Goal: Transaction & Acquisition: Purchase product/service

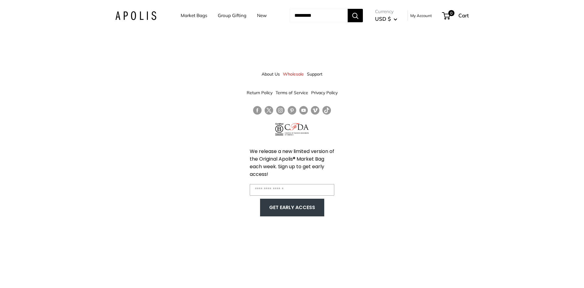
click at [420, 121] on div "About Us Wholesale Support Return Policy Terms of Service Privacy Policy We rel…" at bounding box center [292, 144] width 584 height 288
click at [185, 16] on link "Market Bags" at bounding box center [194, 15] width 26 height 9
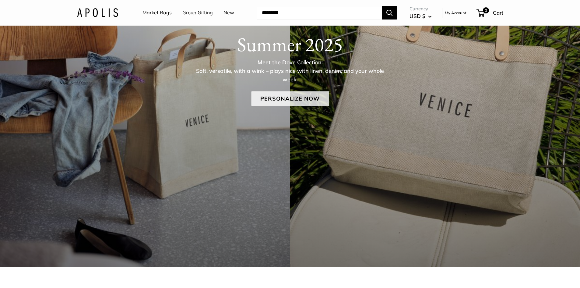
click at [298, 103] on link "Personalize Now" at bounding box center [290, 98] width 78 height 15
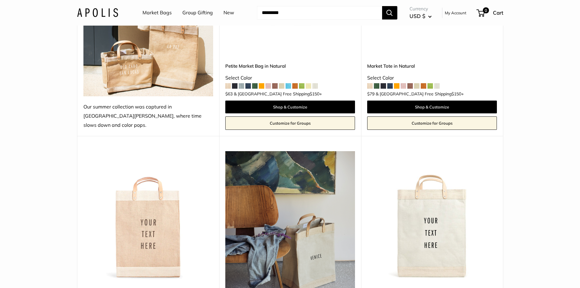
scroll to position [152, 0]
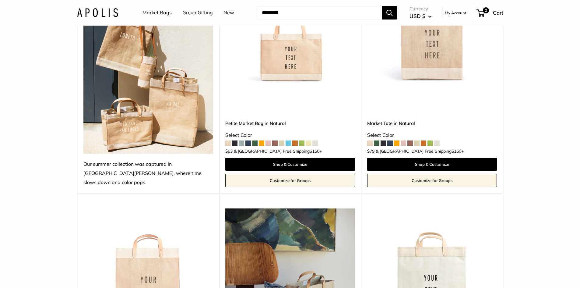
click at [0, 0] on img at bounding box center [0, 0] width 0 height 0
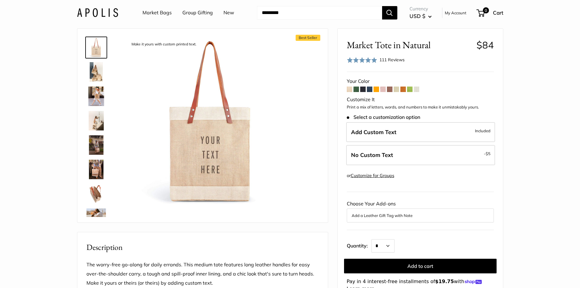
scroll to position [30, 0]
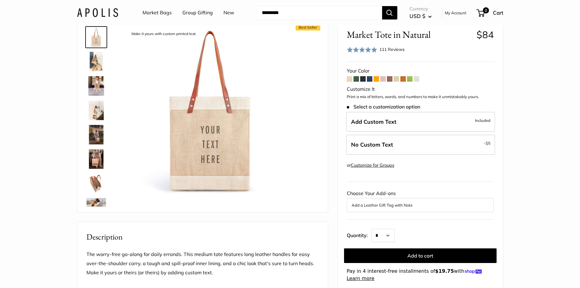
click at [395, 204] on button "Add a Leather Gift Tag with Note" at bounding box center [419, 204] width 137 height 7
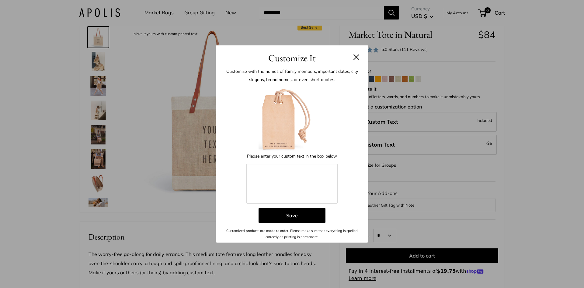
click at [396, 203] on div "Customize It Customize with the names of family members, important dates, city …" at bounding box center [292, 144] width 584 height 288
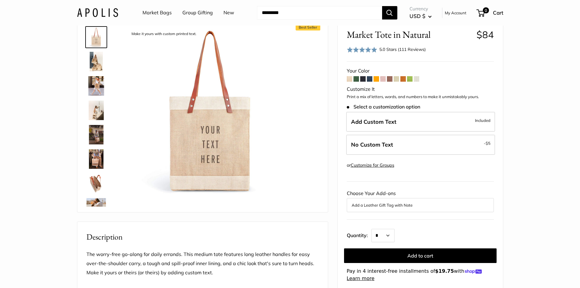
click at [91, 138] on img at bounding box center [95, 134] width 19 height 19
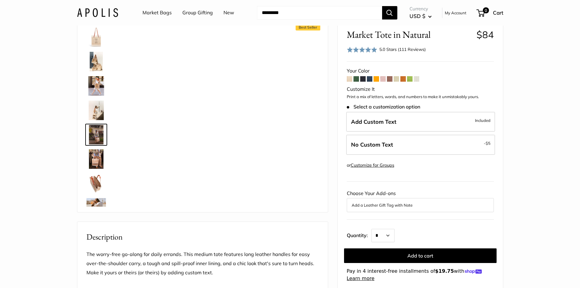
scroll to position [19, 0]
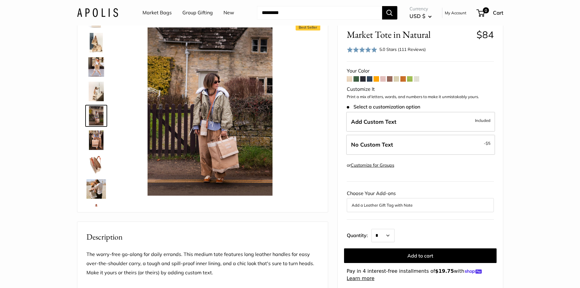
click at [92, 150] on link at bounding box center [96, 140] width 22 height 22
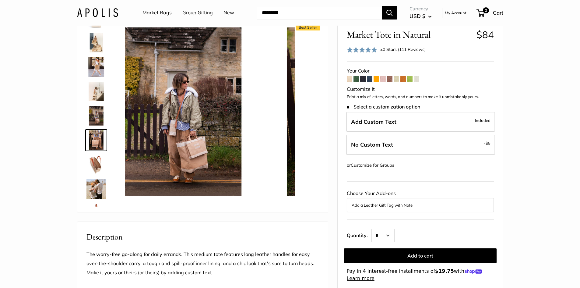
scroll to position [43, 0]
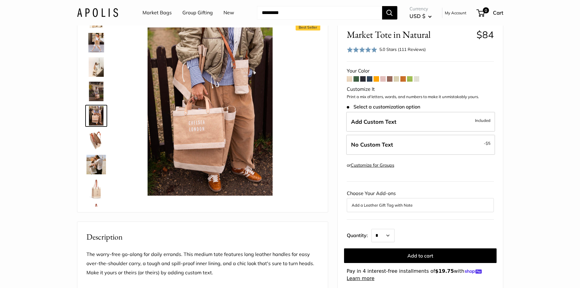
click at [98, 182] on img at bounding box center [95, 188] width 19 height 19
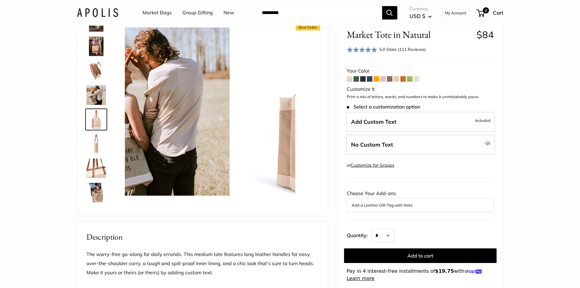
scroll to position [116, 0]
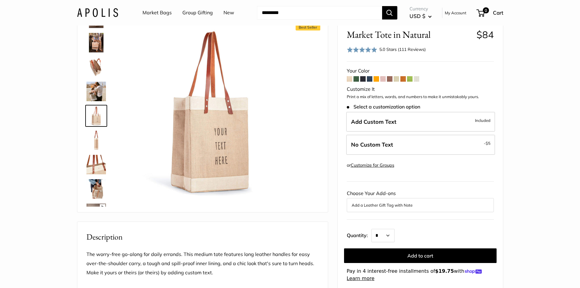
click at [99, 189] on img at bounding box center [95, 188] width 19 height 19
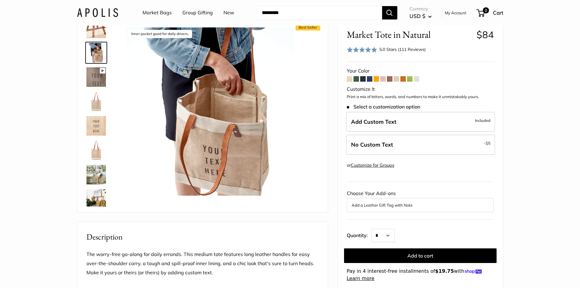
scroll to position [258, 0]
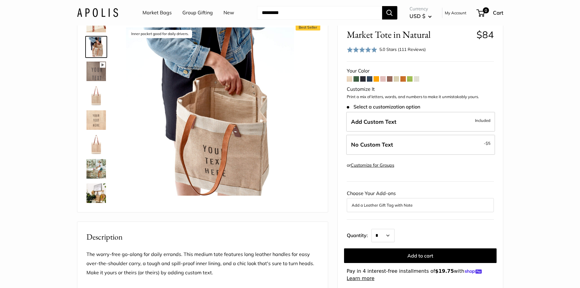
click at [95, 147] on img at bounding box center [95, 143] width 19 height 19
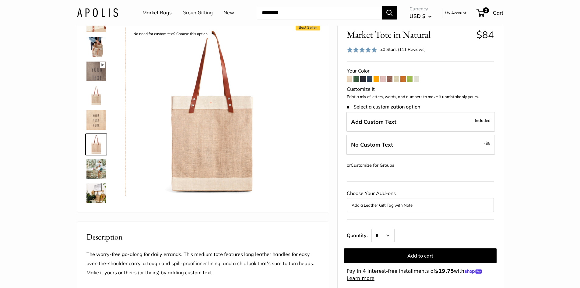
click at [94, 168] on img at bounding box center [95, 168] width 19 height 19
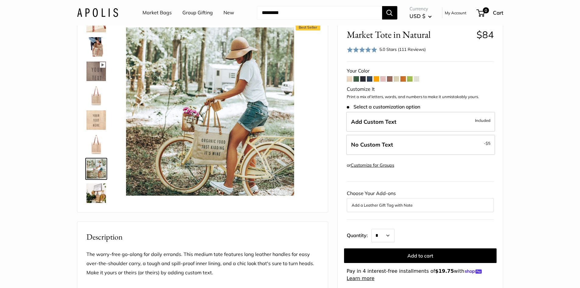
click at [92, 153] on img at bounding box center [95, 143] width 19 height 19
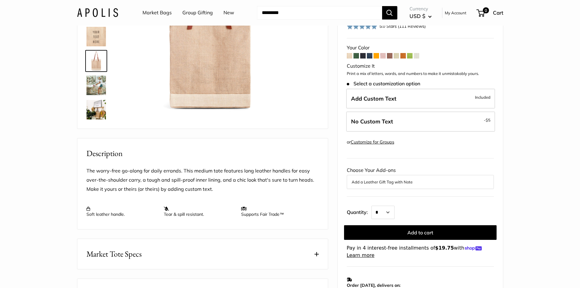
scroll to position [61, 0]
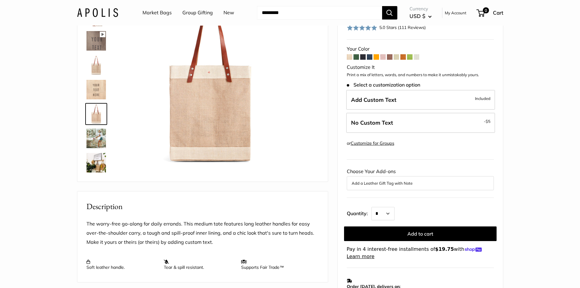
click at [99, 156] on img at bounding box center [95, 162] width 19 height 19
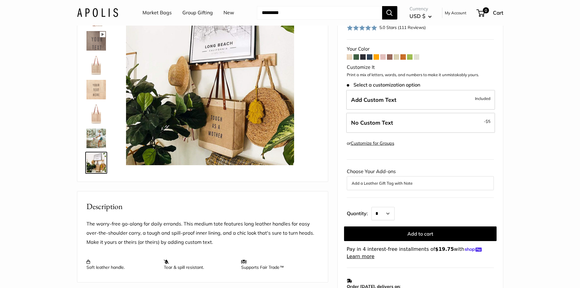
click at [95, 141] on img at bounding box center [95, 137] width 19 height 19
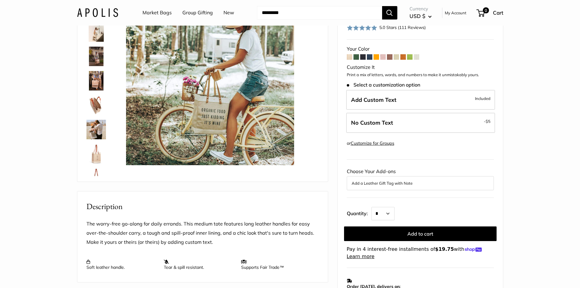
scroll to position [0, 0]
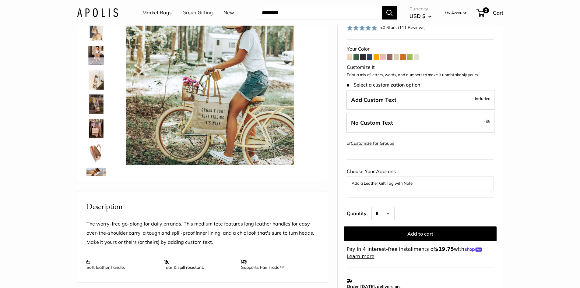
click at [98, 87] on img at bounding box center [95, 79] width 19 height 19
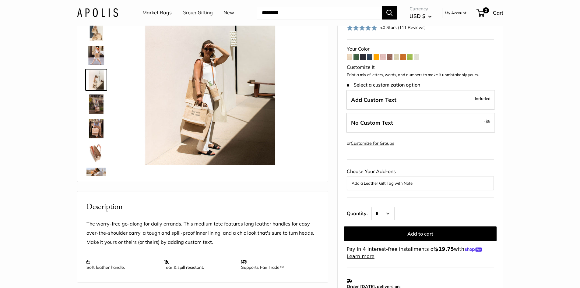
click at [97, 60] on img at bounding box center [95, 55] width 19 height 19
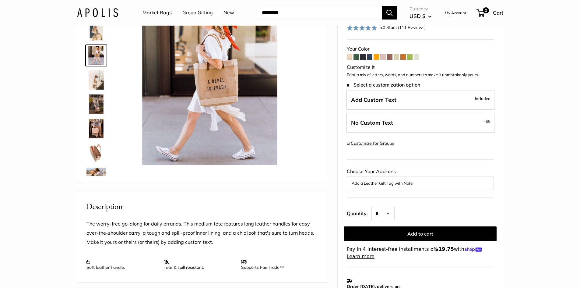
click at [95, 42] on link at bounding box center [96, 31] width 22 height 22
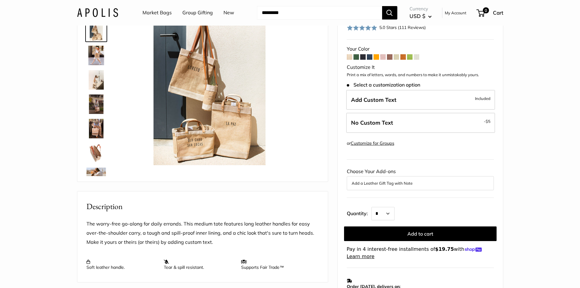
click at [389, 185] on button "Add a Leather Gift Tag with Note" at bounding box center [419, 182] width 137 height 7
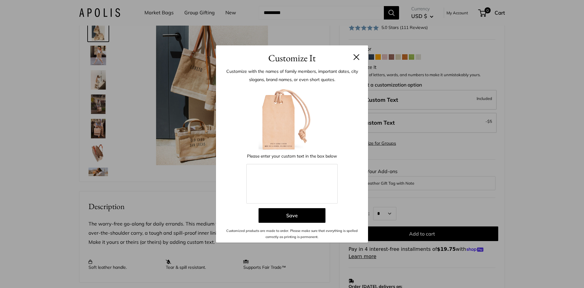
click at [359, 57] on button at bounding box center [357, 57] width 6 height 6
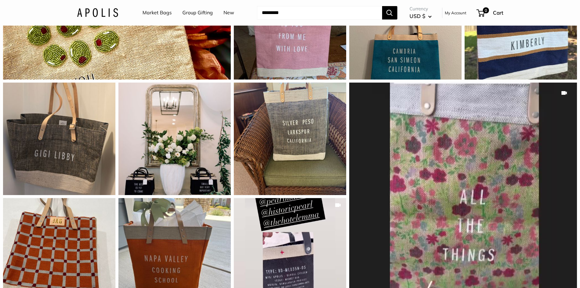
scroll to position [882, 0]
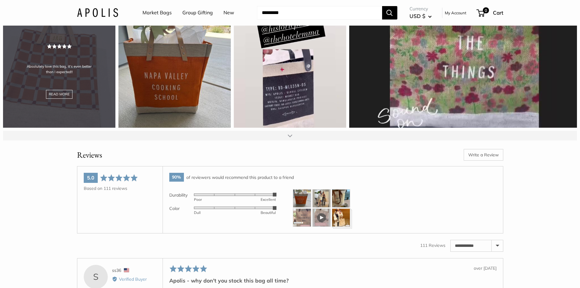
click at [84, 56] on div "Absolutely love this bag, it’s even better than I expected!! READ MORE" at bounding box center [59, 71] width 112 height 112
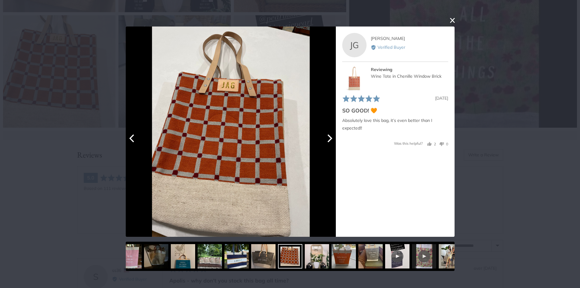
click at [231, 113] on img at bounding box center [231, 131] width 158 height 210
click at [136, 259] on icon "Previous" at bounding box center [132, 263] width 8 height 8
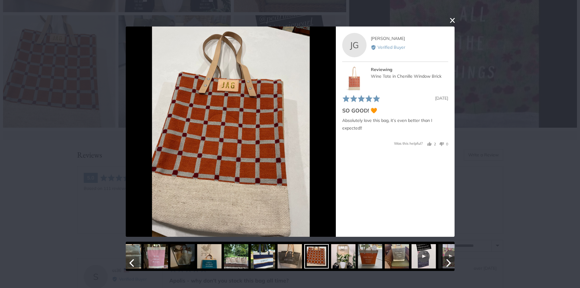
click at [136, 259] on icon "Previous" at bounding box center [132, 263] width 8 height 8
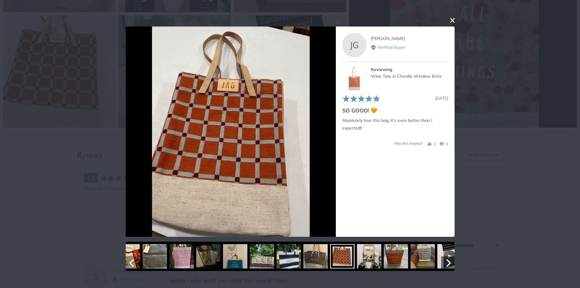
click at [136, 259] on icon "Previous" at bounding box center [132, 263] width 8 height 8
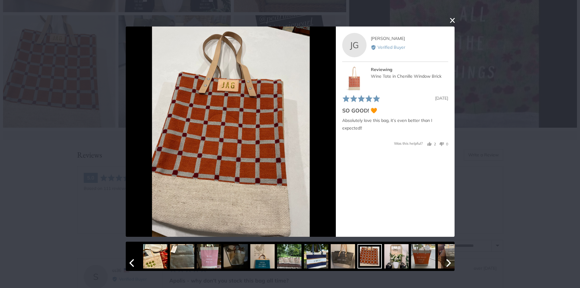
click at [136, 259] on icon "Previous" at bounding box center [132, 263] width 8 height 8
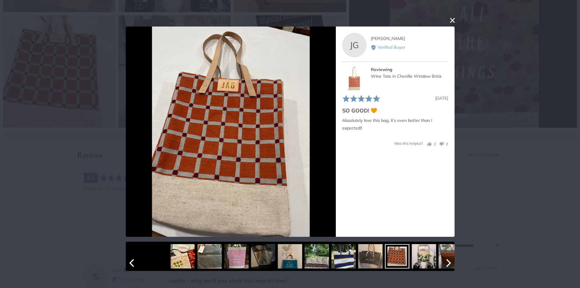
click at [136, 259] on icon "Previous" at bounding box center [132, 263] width 8 height 8
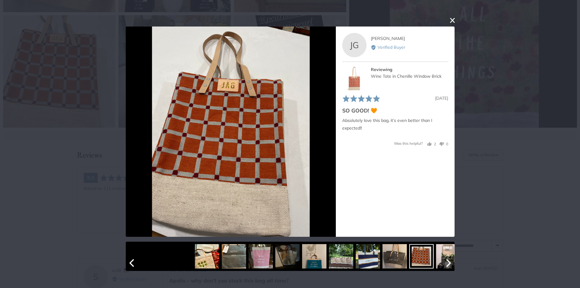
click at [136, 259] on icon "Previous" at bounding box center [132, 263] width 8 height 8
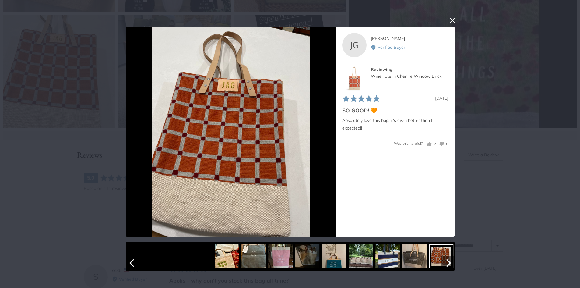
click at [136, 259] on icon "Previous" at bounding box center [132, 263] width 8 height 8
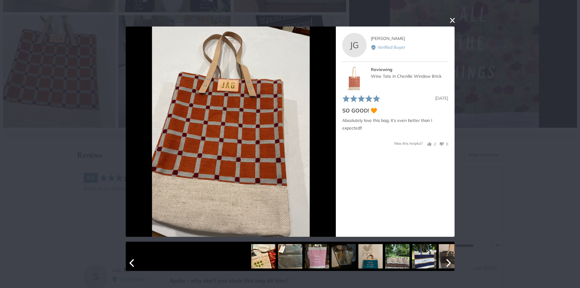
click at [445, 261] on icon "Next" at bounding box center [447, 263] width 8 height 8
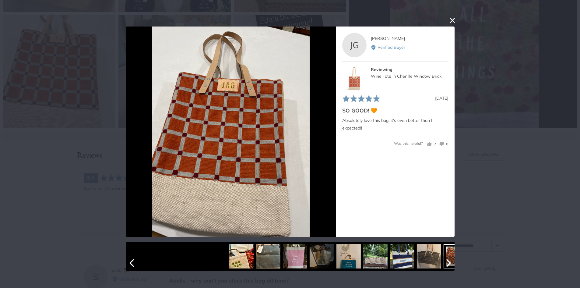
click at [445, 261] on icon "Next" at bounding box center [447, 263] width 8 height 8
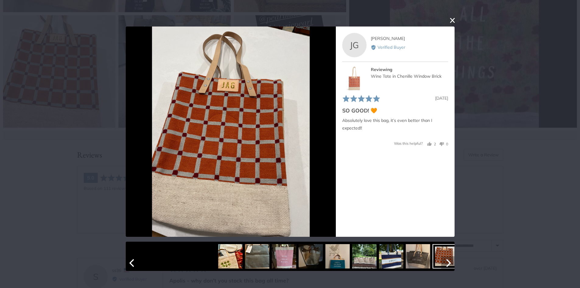
click at [445, 261] on icon "Next" at bounding box center [447, 263] width 8 height 8
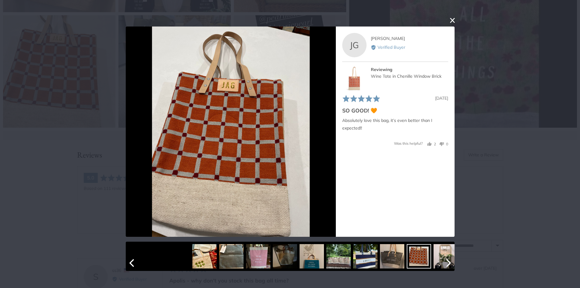
click at [445, 261] on icon "Next" at bounding box center [447, 263] width 8 height 8
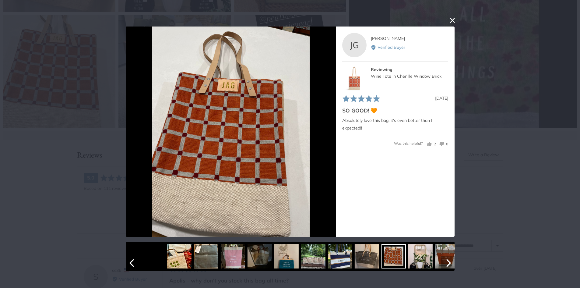
click at [445, 261] on icon "Next" at bounding box center [447, 263] width 8 height 8
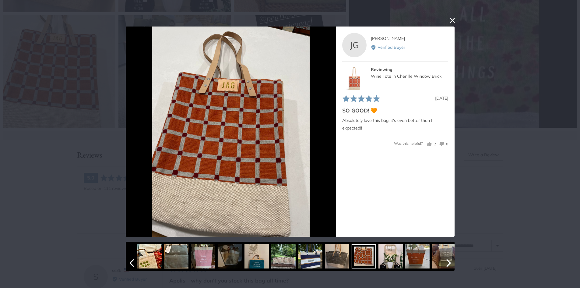
click at [445, 261] on icon "Next" at bounding box center [447, 263] width 8 height 8
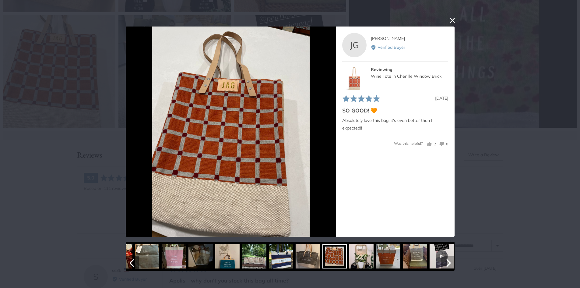
click at [445, 261] on icon "Next" at bounding box center [447, 263] width 8 height 8
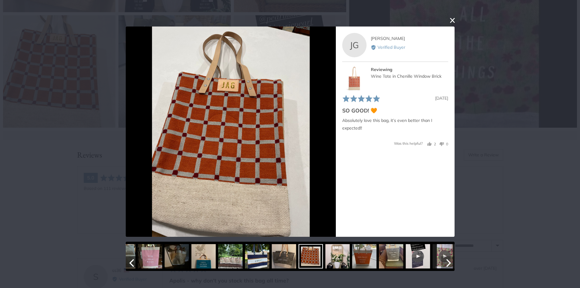
click at [445, 261] on icon "Next" at bounding box center [447, 263] width 8 height 8
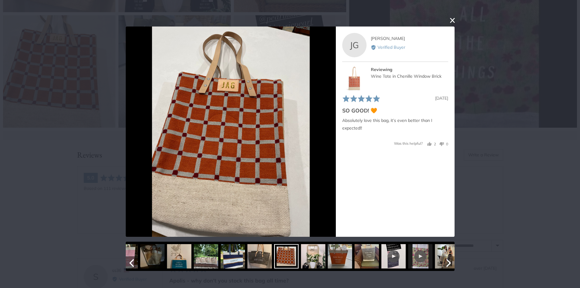
click at [445, 261] on icon "Next" at bounding box center [447, 263] width 8 height 8
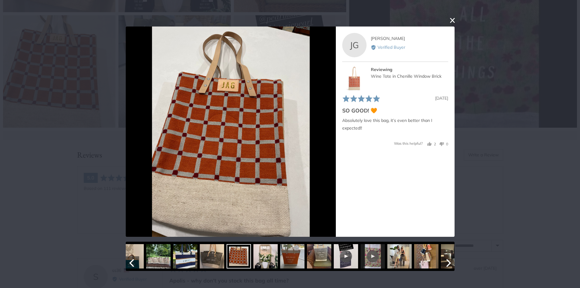
click at [445, 261] on icon "Next" at bounding box center [447, 263] width 8 height 8
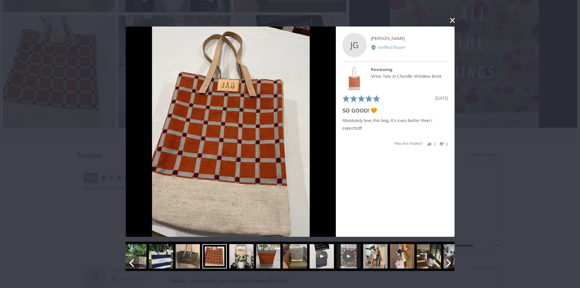
click at [445, 261] on icon "Next" at bounding box center [447, 263] width 8 height 8
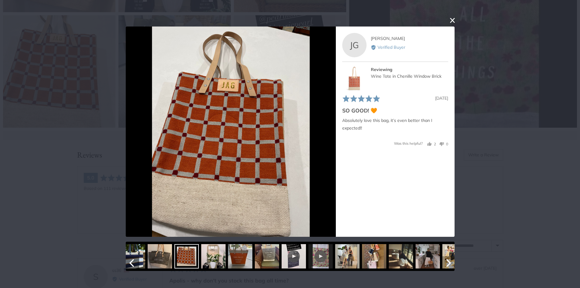
click at [445, 261] on icon "Next" at bounding box center [447, 263] width 8 height 8
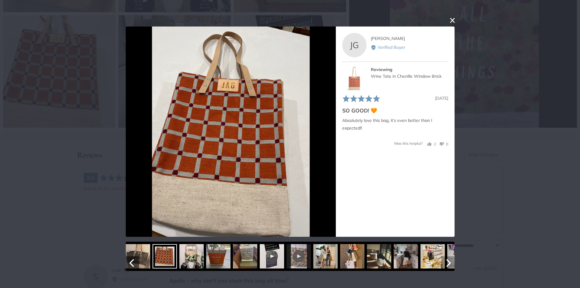
click at [445, 261] on icon "Next" at bounding box center [447, 263] width 8 height 8
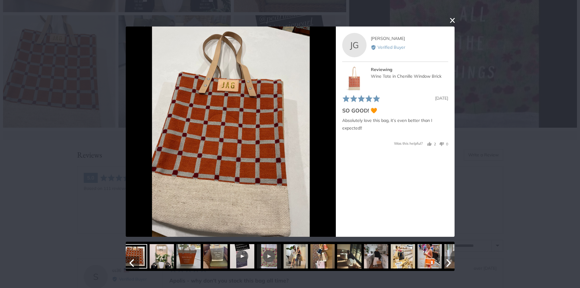
click at [445, 261] on icon "Next" at bounding box center [447, 263] width 8 height 8
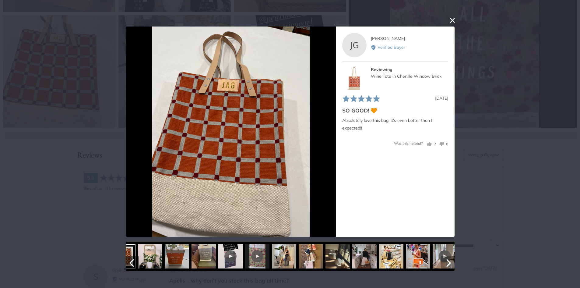
click at [445, 261] on icon "Next" at bounding box center [447, 263] width 8 height 8
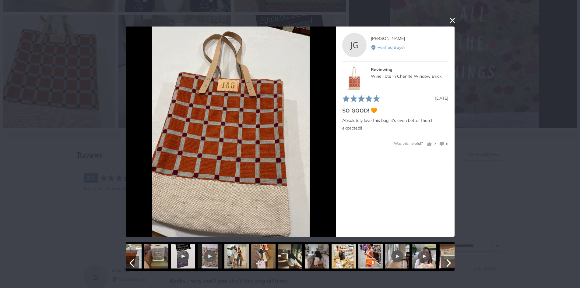
click at [363, 255] on img at bounding box center [370, 256] width 24 height 24
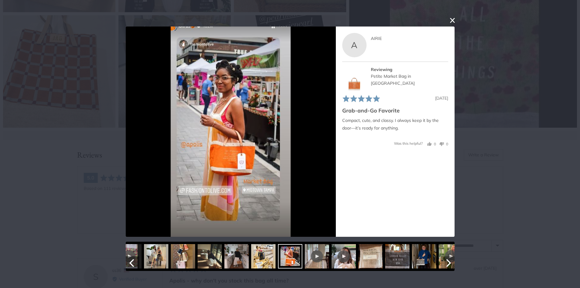
click at [448, 262] on icon "Next" at bounding box center [448, 263] width 5 height 8
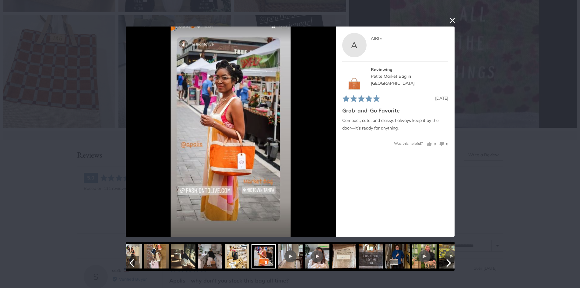
click at [448, 262] on icon "Next" at bounding box center [448, 263] width 5 height 8
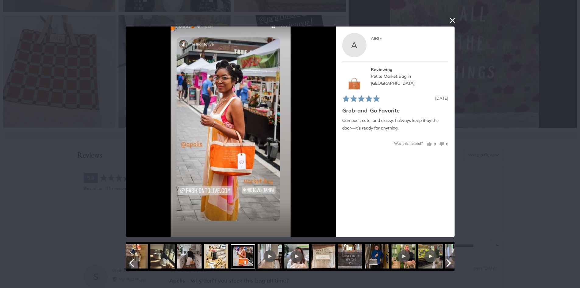
click at [448, 262] on icon "Next" at bounding box center [448, 263] width 5 height 8
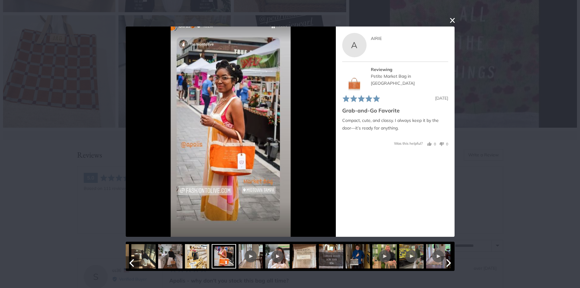
click at [448, 262] on icon "Next" at bounding box center [448, 263] width 5 height 8
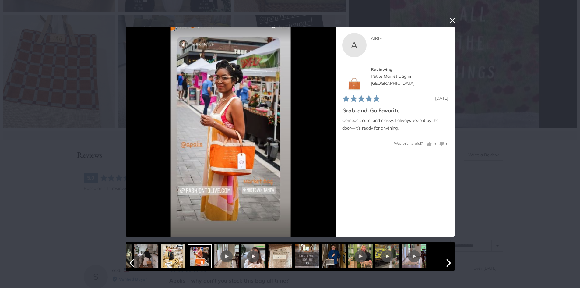
click at [448, 262] on icon "Next" at bounding box center [448, 263] width 5 height 8
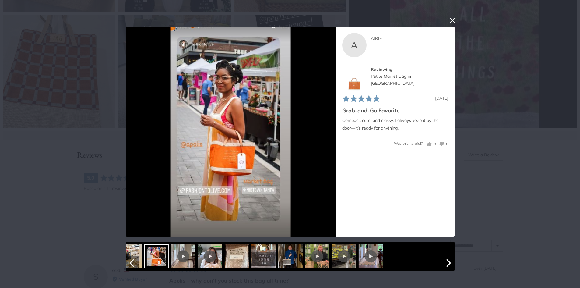
click at [448, 262] on icon "Next" at bounding box center [448, 263] width 5 height 8
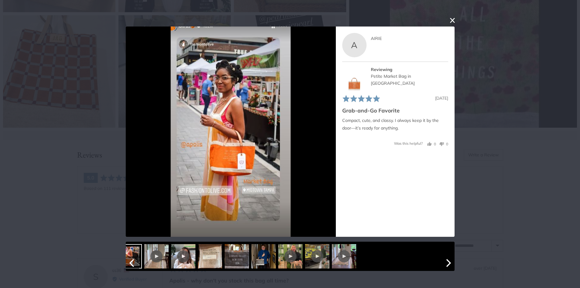
click at [448, 262] on icon "Next" at bounding box center [448, 263] width 5 height 8
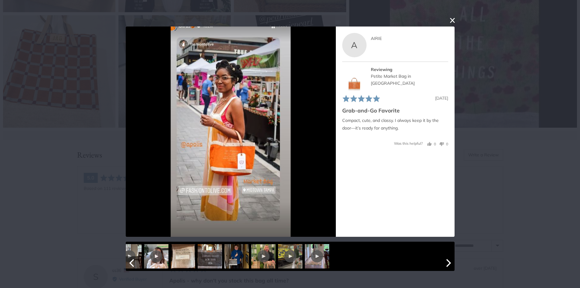
click at [219, 258] on img at bounding box center [209, 256] width 24 height 24
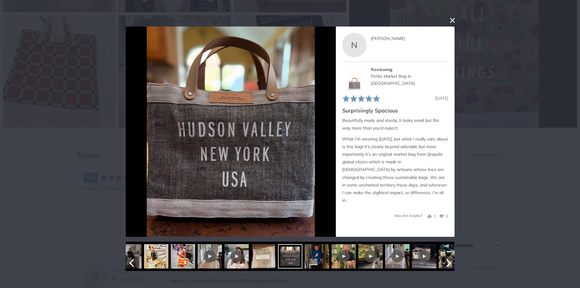
click at [454, 258] on button "Next" at bounding box center [447, 262] width 13 height 13
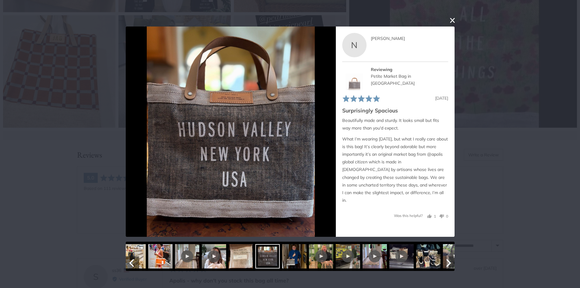
click at [454, 258] on button "Next" at bounding box center [447, 262] width 13 height 13
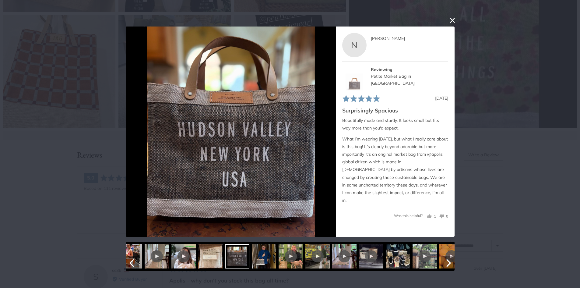
click at [454, 258] on button "Next" at bounding box center [447, 262] width 13 height 13
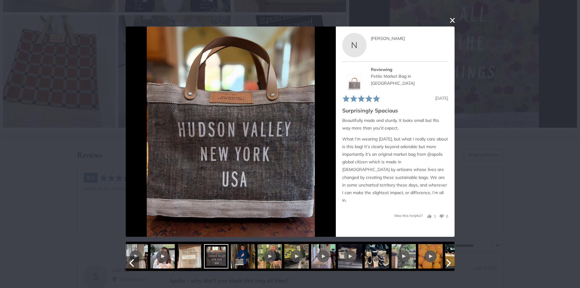
click at [454, 258] on button "Next" at bounding box center [447, 262] width 13 height 13
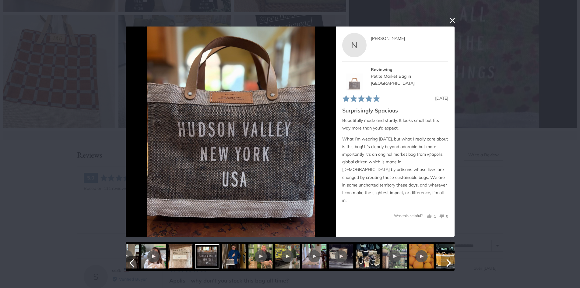
click at [454, 258] on button "Next" at bounding box center [447, 262] width 13 height 13
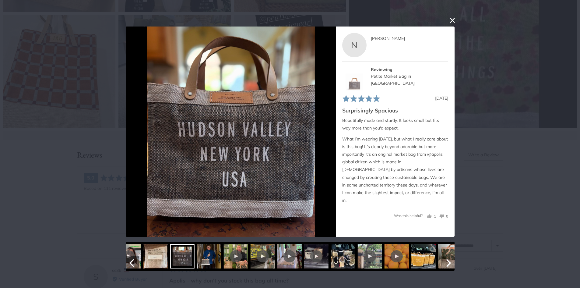
click at [454, 258] on button "Next" at bounding box center [447, 262] width 13 height 13
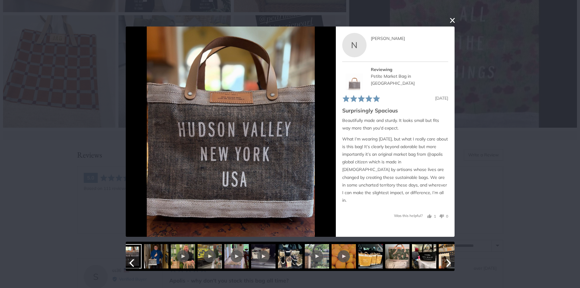
click at [366, 253] on img at bounding box center [370, 256] width 24 height 24
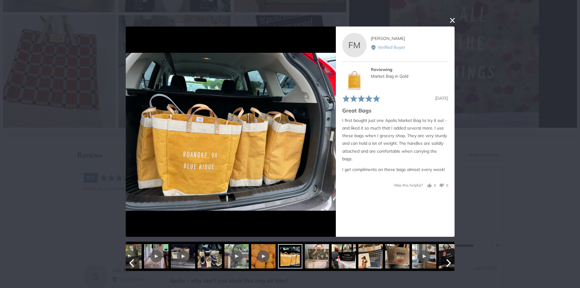
click at [377, 257] on img at bounding box center [370, 256] width 24 height 24
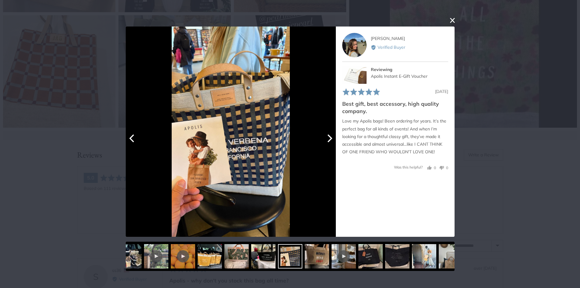
click at [330, 131] on div at bounding box center [230, 131] width 210 height 210
click at [328, 139] on icon "Next" at bounding box center [329, 138] width 8 height 8
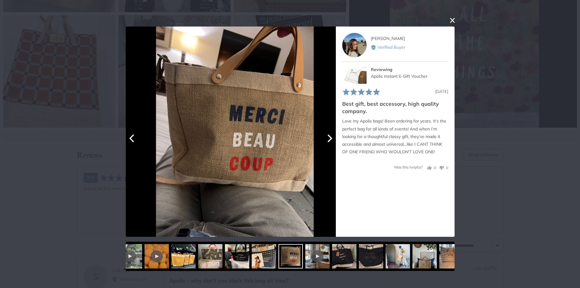
click at [328, 139] on icon "Next" at bounding box center [329, 138] width 8 height 8
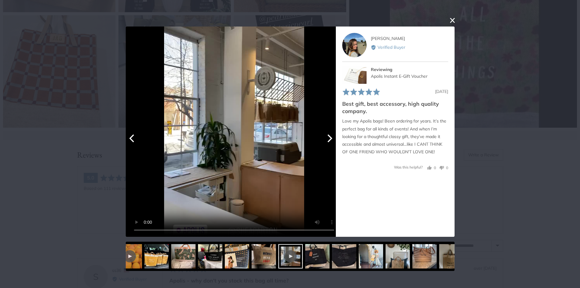
click at [328, 139] on icon "Next" at bounding box center [329, 138] width 8 height 8
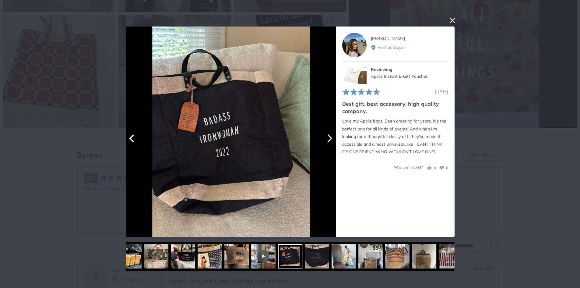
click at [328, 139] on icon "Next" at bounding box center [329, 138] width 8 height 8
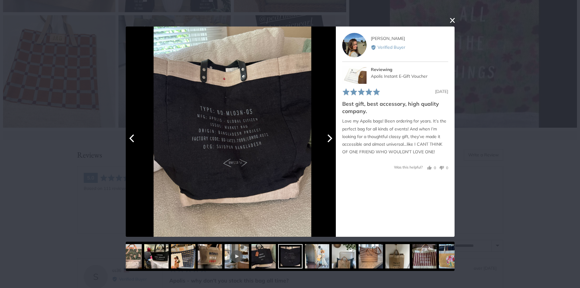
click at [328, 139] on icon "Next" at bounding box center [329, 138] width 8 height 8
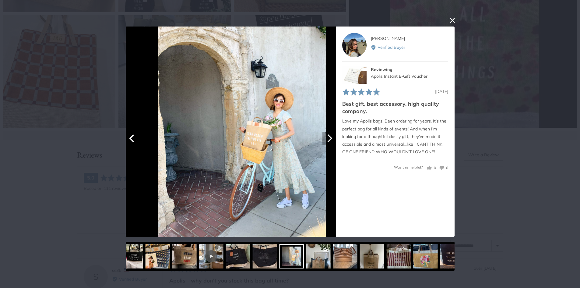
click at [328, 139] on icon "Next" at bounding box center [329, 138] width 8 height 8
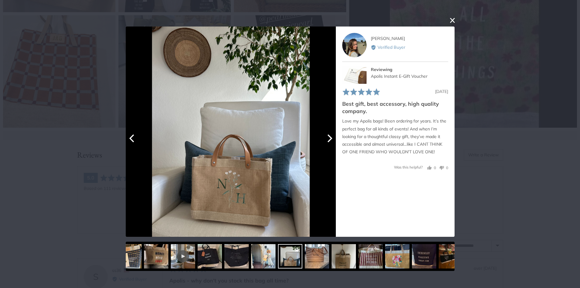
click at [138, 141] on button "Previous" at bounding box center [132, 137] width 13 height 13
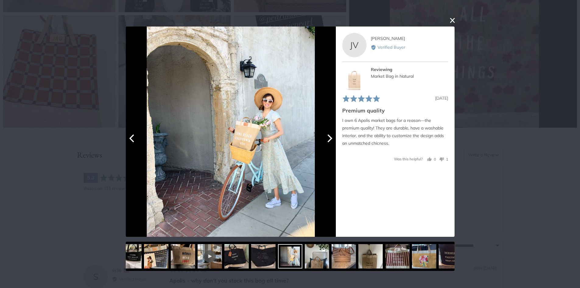
click at [249, 124] on img at bounding box center [231, 131] width 168 height 210
click at [256, 112] on img at bounding box center [231, 131] width 168 height 210
click at [325, 134] on icon "Next" at bounding box center [329, 138] width 8 height 8
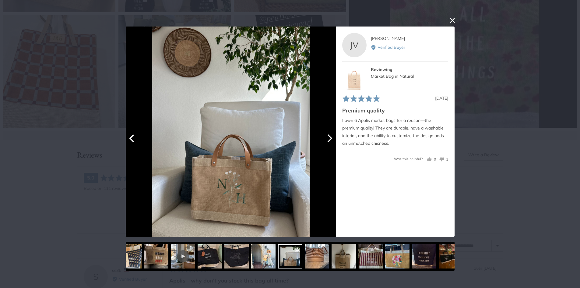
click at [325, 134] on icon "Next" at bounding box center [329, 138] width 8 height 8
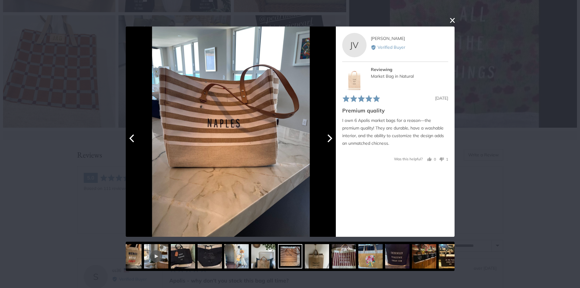
click at [325, 134] on icon "Next" at bounding box center [329, 138] width 8 height 8
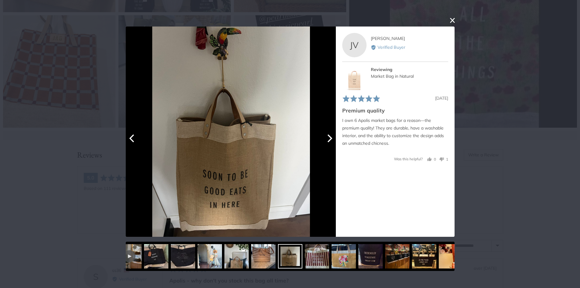
click at [325, 134] on icon "Next" at bounding box center [329, 138] width 8 height 8
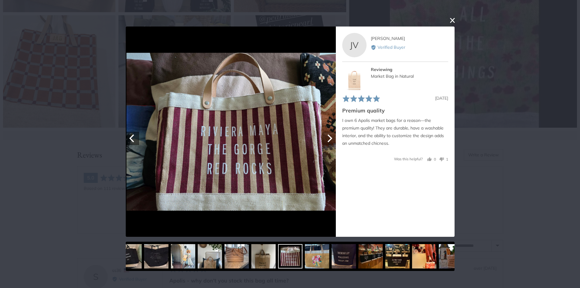
click at [325, 134] on icon "Next" at bounding box center [329, 138] width 8 height 8
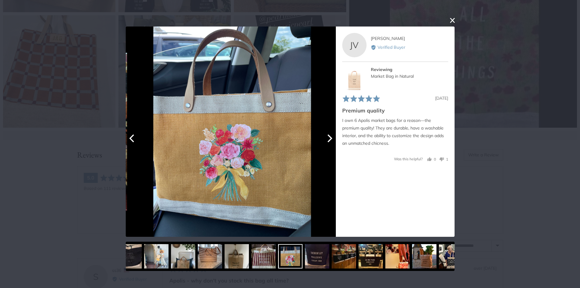
click at [325, 134] on icon "Next" at bounding box center [329, 138] width 8 height 8
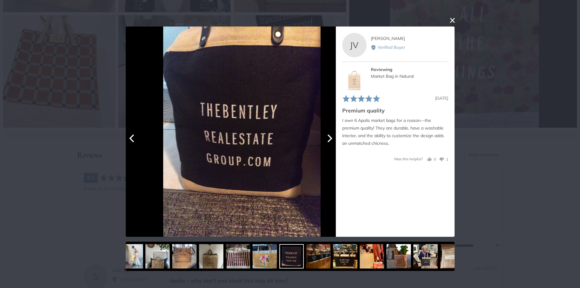
click at [325, 134] on icon "Next" at bounding box center [329, 138] width 8 height 8
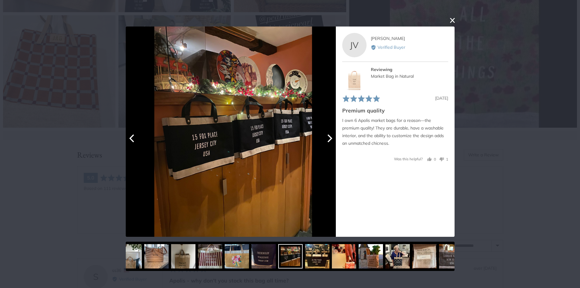
click at [325, 134] on icon "Next" at bounding box center [329, 138] width 8 height 8
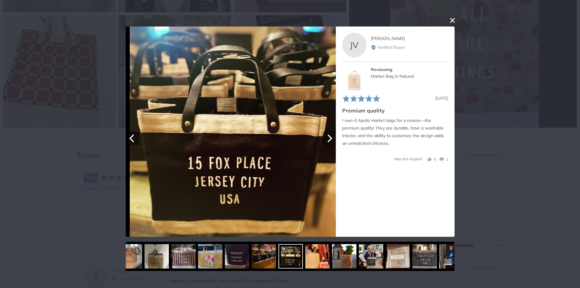
click at [325, 134] on icon "Next" at bounding box center [329, 138] width 8 height 8
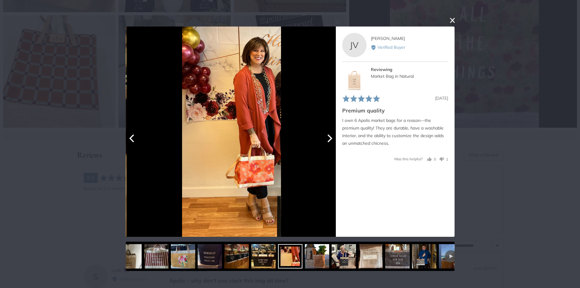
click at [325, 134] on icon "Next" at bounding box center [329, 138] width 8 height 8
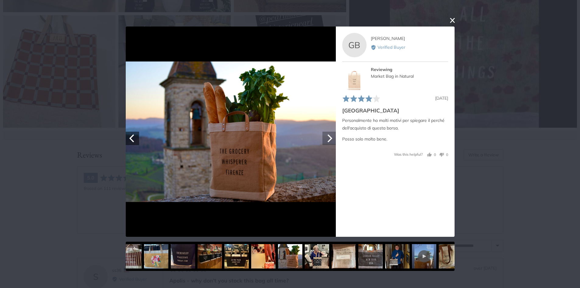
click at [325, 134] on icon "Next" at bounding box center [329, 138] width 8 height 8
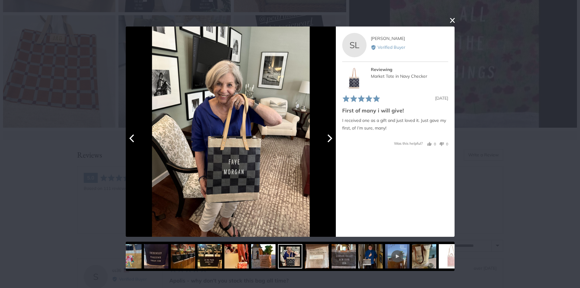
click at [325, 134] on icon "Next" at bounding box center [329, 138] width 8 height 8
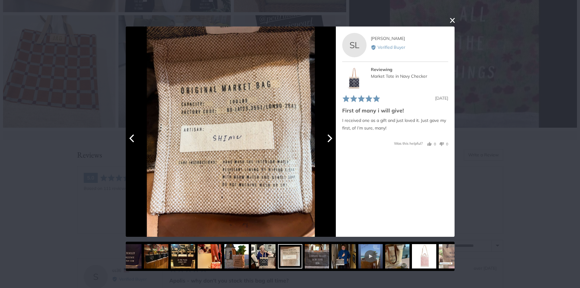
click at [325, 134] on icon "Next" at bounding box center [329, 138] width 8 height 8
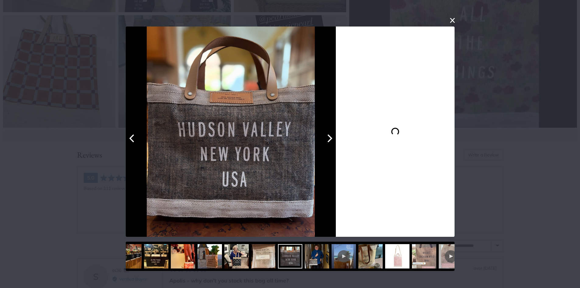
click at [325, 134] on icon "Next" at bounding box center [329, 138] width 8 height 8
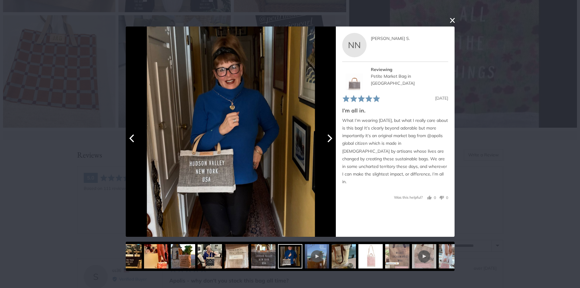
click at [325, 134] on icon "Next" at bounding box center [329, 138] width 8 height 8
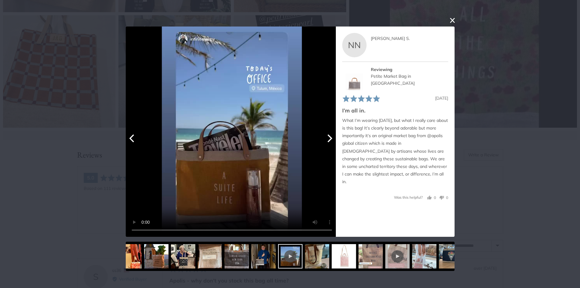
click at [325, 134] on icon "Next" at bounding box center [329, 138] width 8 height 8
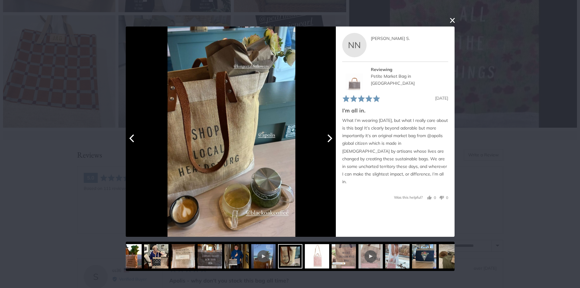
click at [325, 134] on icon "Next" at bounding box center [329, 138] width 8 height 8
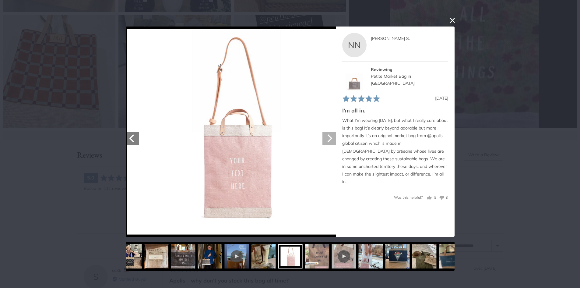
click at [325, 134] on icon "Next" at bounding box center [329, 138] width 8 height 8
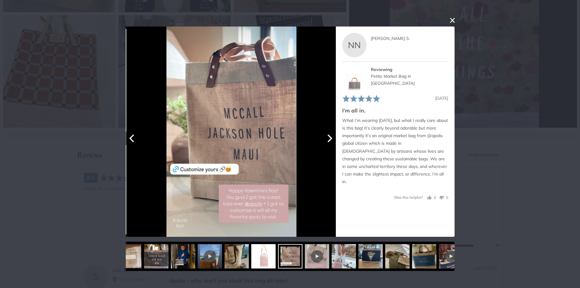
click at [325, 134] on icon "Next" at bounding box center [329, 138] width 8 height 8
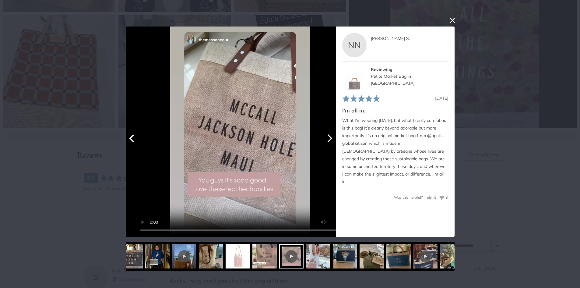
click at [325, 134] on icon "Next" at bounding box center [329, 138] width 8 height 8
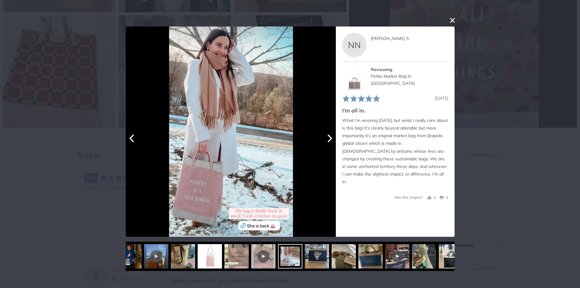
click at [325, 134] on icon "Next" at bounding box center [329, 138] width 8 height 8
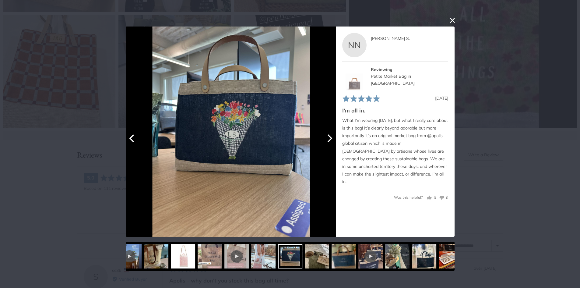
click at [325, 134] on icon "Next" at bounding box center [329, 138] width 8 height 8
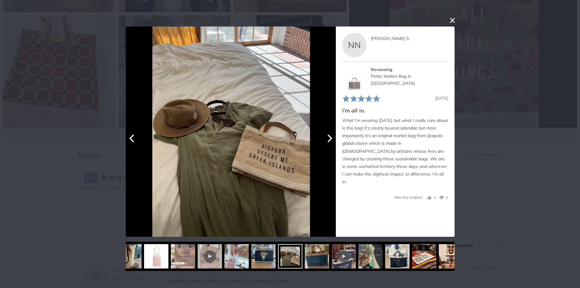
click at [325, 134] on icon "Next" at bounding box center [329, 138] width 8 height 8
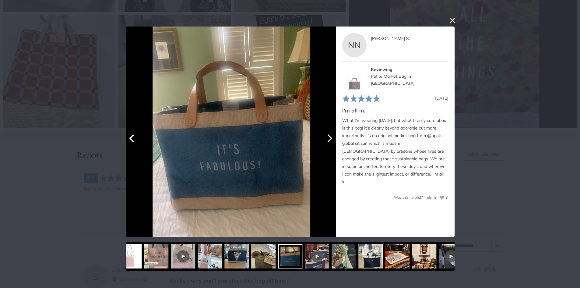
click at [325, 134] on icon "Next" at bounding box center [329, 138] width 8 height 8
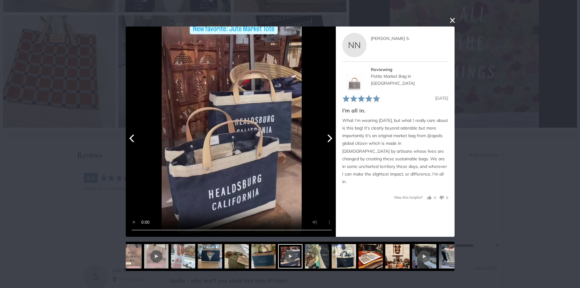
click at [325, 134] on icon "Next" at bounding box center [329, 138] width 8 height 8
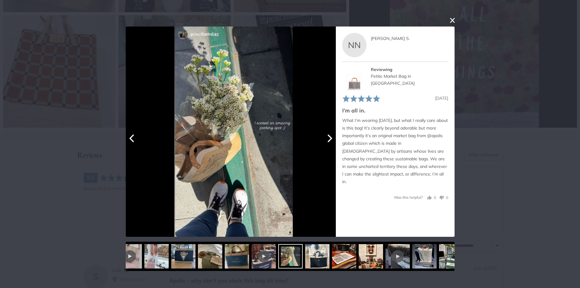
click at [325, 134] on icon "Next" at bounding box center [329, 138] width 8 height 8
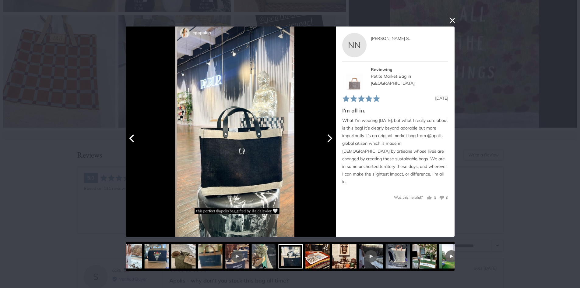
click at [325, 134] on icon "Next" at bounding box center [329, 138] width 8 height 8
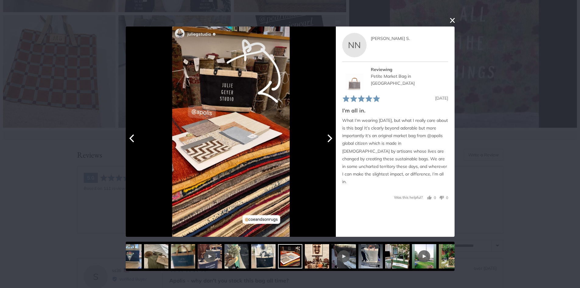
click at [325, 134] on icon "Next" at bounding box center [329, 138] width 8 height 8
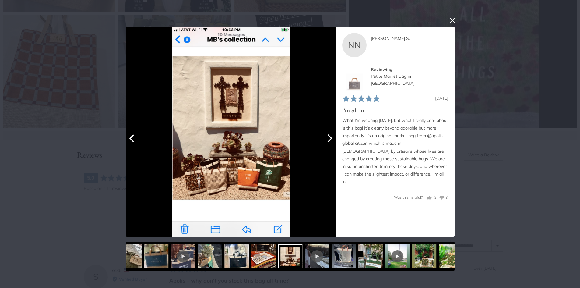
click at [325, 134] on icon "Next" at bounding box center [329, 138] width 8 height 8
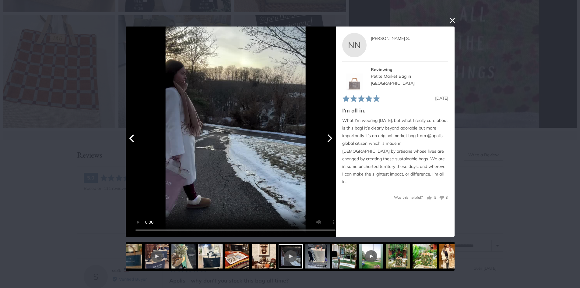
click at [325, 134] on icon "Next" at bounding box center [329, 138] width 8 height 8
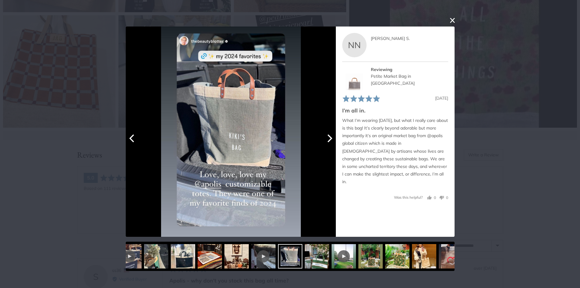
click at [325, 134] on icon "Next" at bounding box center [329, 138] width 8 height 8
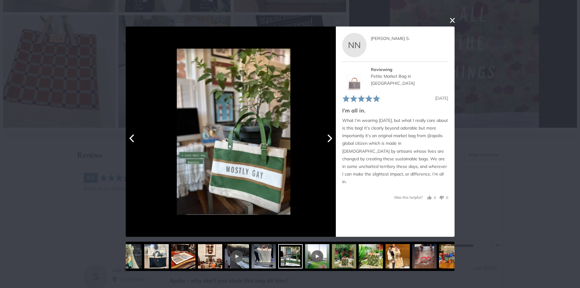
click at [325, 134] on icon "Next" at bounding box center [329, 138] width 8 height 8
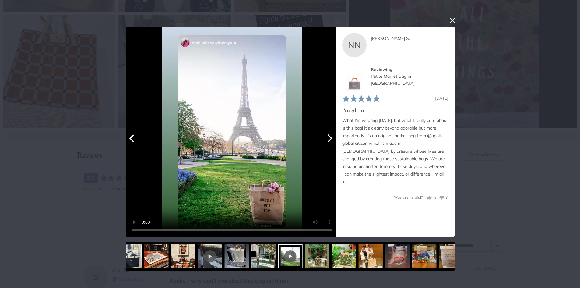
click at [325, 134] on icon "Next" at bounding box center [329, 138] width 8 height 8
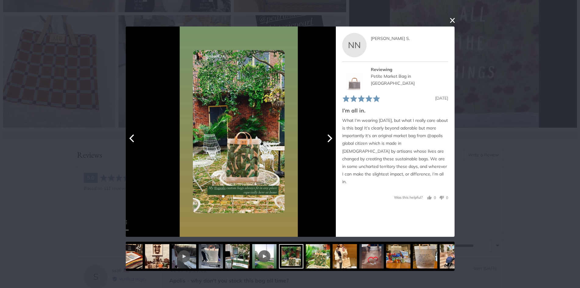
click at [325, 134] on icon "Next" at bounding box center [329, 138] width 8 height 8
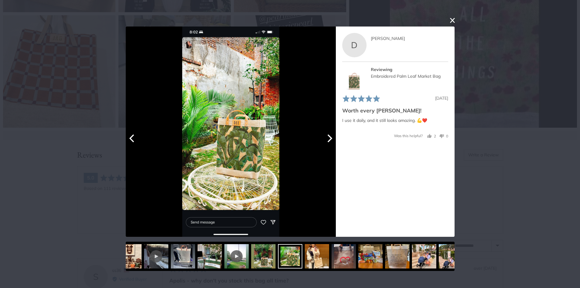
click at [129, 142] on icon "Previous" at bounding box center [132, 138] width 8 height 8
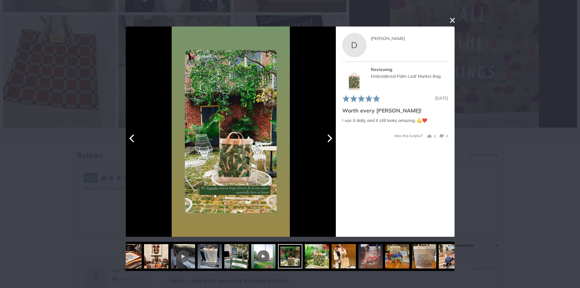
click at [325, 138] on icon "Next" at bounding box center [329, 138] width 8 height 8
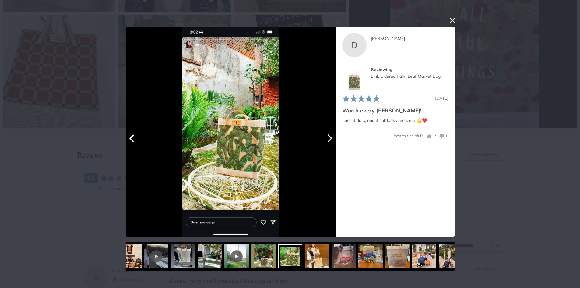
click at [327, 134] on icon "Next" at bounding box center [329, 138] width 8 height 8
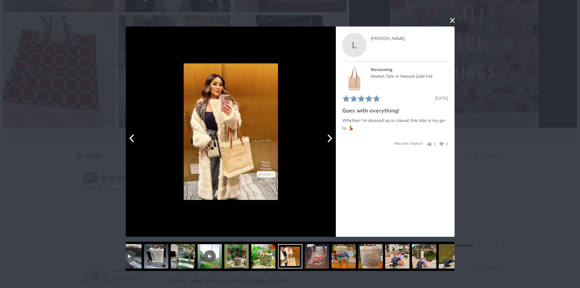
click at [332, 141] on icon "Next" at bounding box center [329, 138] width 8 height 8
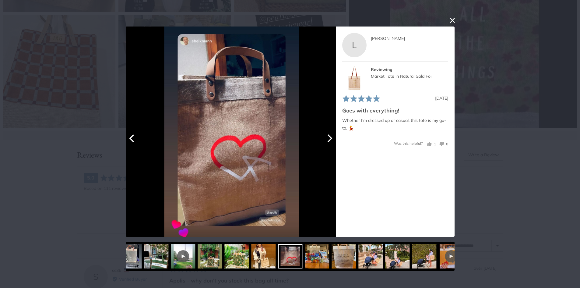
click at [332, 141] on icon "Next" at bounding box center [329, 138] width 8 height 8
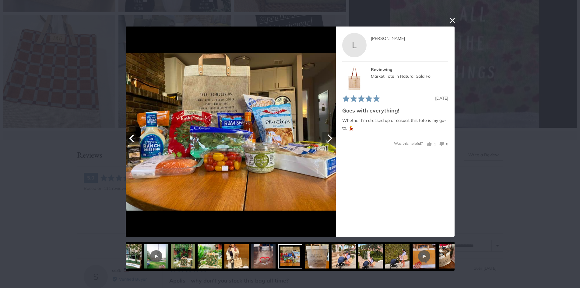
click at [332, 141] on icon "Next" at bounding box center [329, 138] width 8 height 8
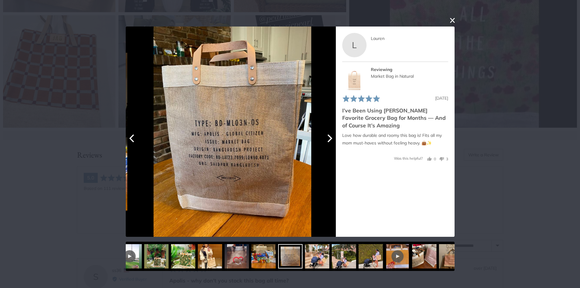
click at [332, 141] on icon "Next" at bounding box center [329, 138] width 8 height 8
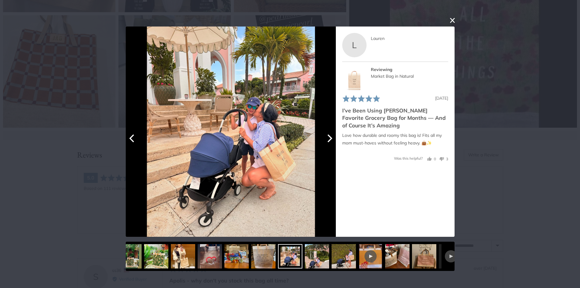
click at [332, 141] on icon "Next" at bounding box center [329, 138] width 8 height 8
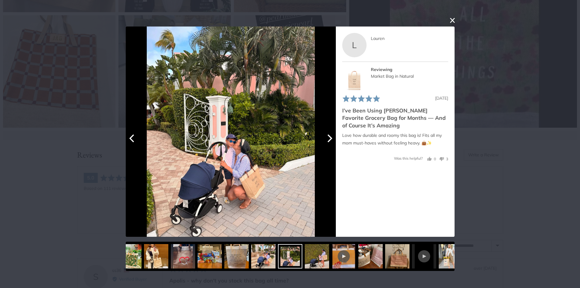
click at [332, 141] on icon "Next" at bounding box center [329, 138] width 8 height 8
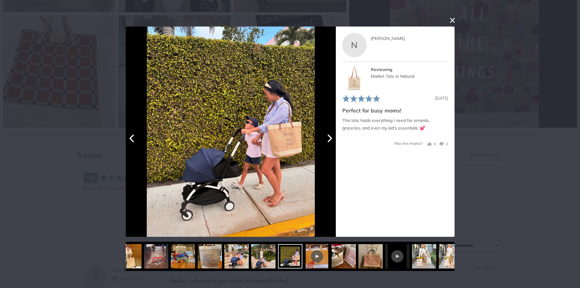
click at [332, 141] on icon "Next" at bounding box center [329, 138] width 8 height 8
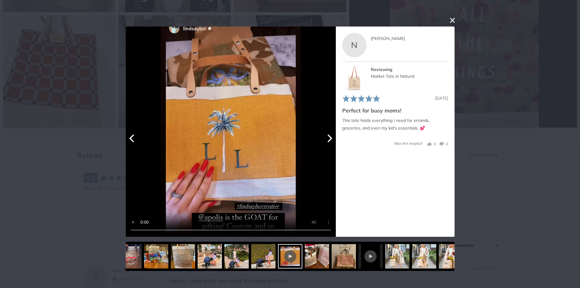
click at [332, 141] on icon "Next" at bounding box center [329, 138] width 8 height 8
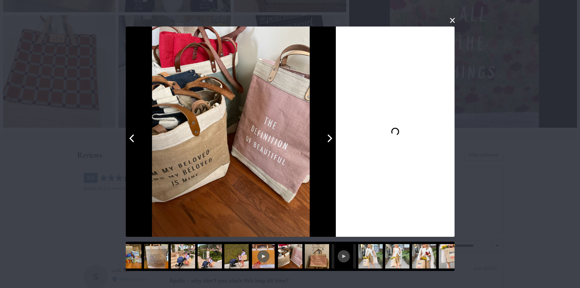
click at [332, 141] on icon "Next" at bounding box center [329, 138] width 8 height 8
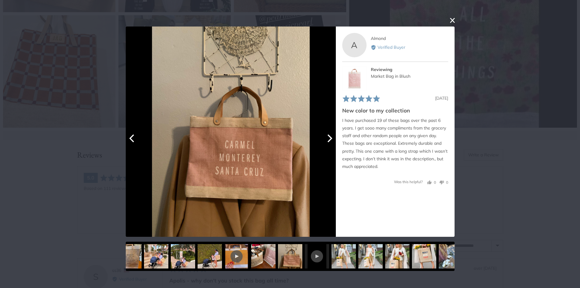
click at [332, 141] on icon "Next" at bounding box center [329, 138] width 8 height 8
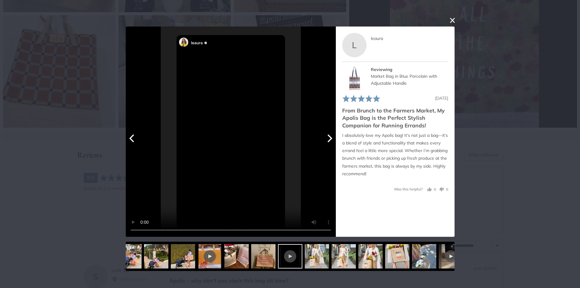
click at [332, 141] on icon "Next" at bounding box center [329, 138] width 8 height 8
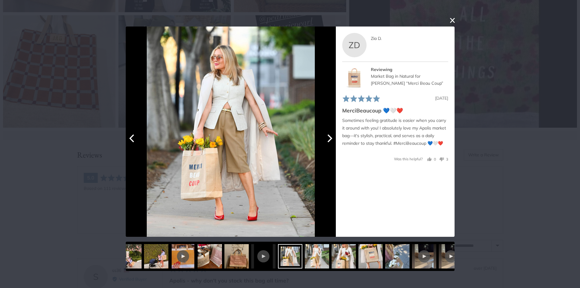
click at [332, 137] on icon "Next" at bounding box center [329, 138] width 8 height 8
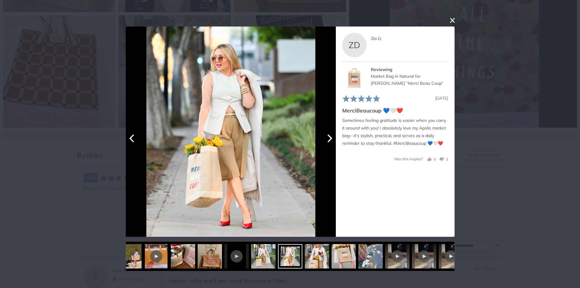
click at [332, 137] on icon "Next" at bounding box center [329, 138] width 8 height 8
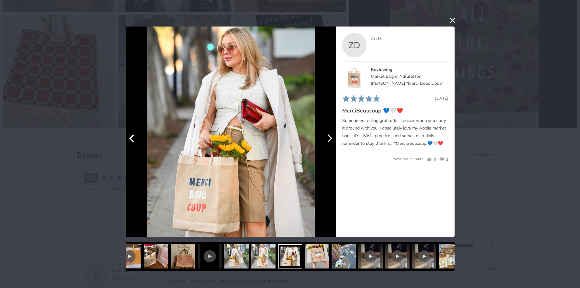
click at [332, 137] on icon "Next" at bounding box center [329, 138] width 8 height 8
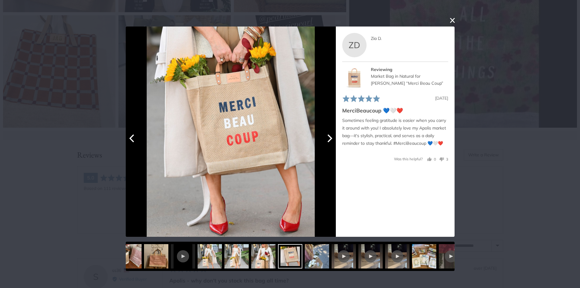
click at [329, 139] on icon "Next" at bounding box center [329, 138] width 8 height 8
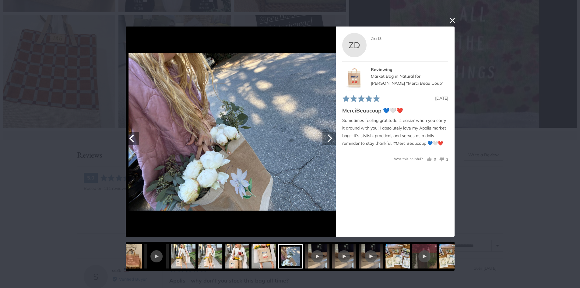
click at [329, 139] on icon "Next" at bounding box center [329, 138] width 8 height 8
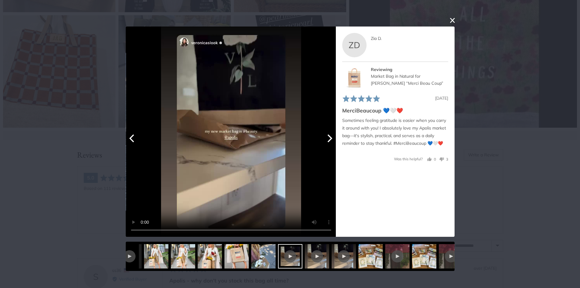
click at [329, 139] on icon "Next" at bounding box center [329, 138] width 8 height 8
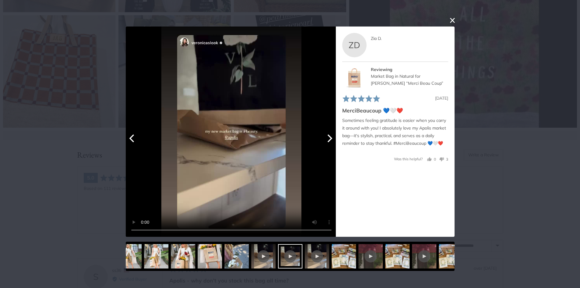
click at [329, 139] on icon "Next" at bounding box center [329, 138] width 8 height 8
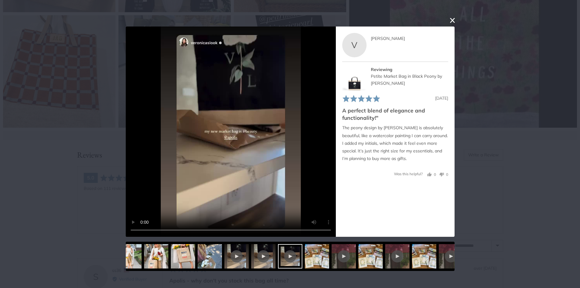
click at [532, 98] on div "User-Uploaded Media Gallery Your browser doesn't support HTML5 videos. Your bro…" at bounding box center [290, 144] width 580 height 288
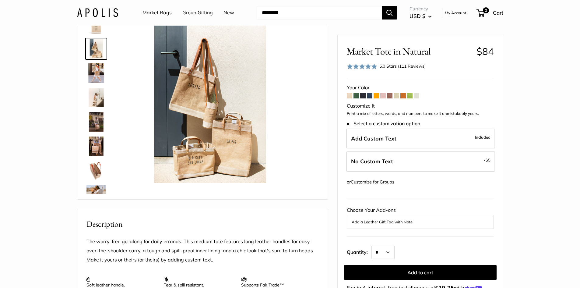
scroll to position [0, 0]
